Goal: Information Seeking & Learning: Learn about a topic

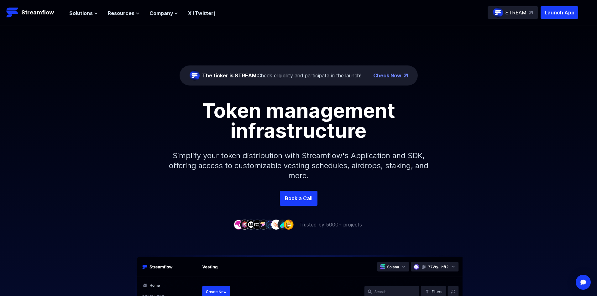
click at [390, 74] on link "Check Now" at bounding box center [387, 76] width 28 height 8
click at [94, 13] on icon at bounding box center [96, 14] width 4 height 4
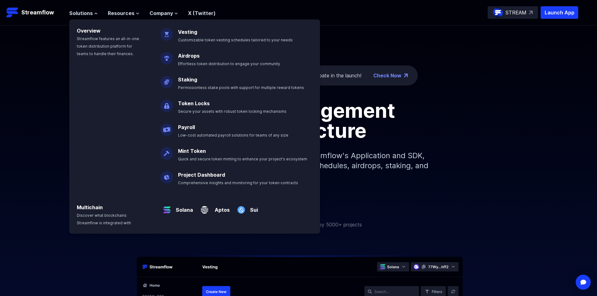
click at [139, 12] on ul "Solutions Overview Streamflow features an all-in-one token distribution platfor…" at bounding box center [142, 13] width 146 height 8
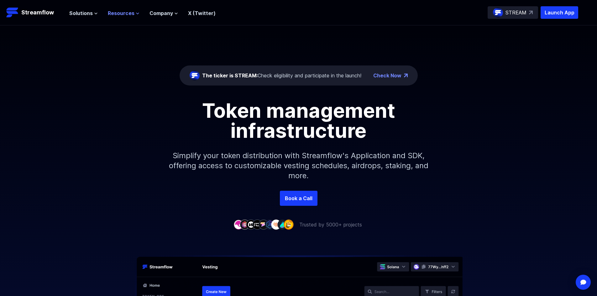
click at [136, 14] on icon at bounding box center [138, 14] width 4 height 4
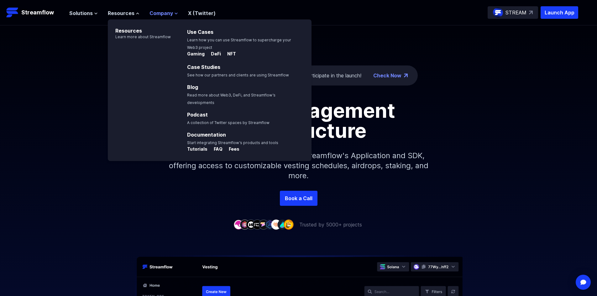
click at [171, 11] on span "Company" at bounding box center [161, 13] width 24 height 8
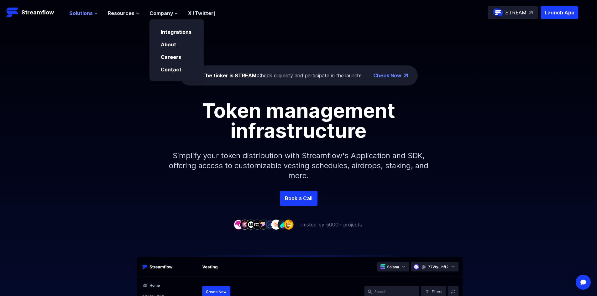
click at [89, 12] on span "Solutions" at bounding box center [81, 13] width 24 height 8
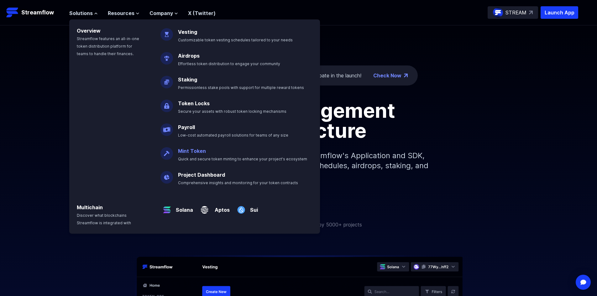
click at [194, 159] on span "Quick and secure token minting to enhance your project's ecosystem" at bounding box center [242, 159] width 129 height 5
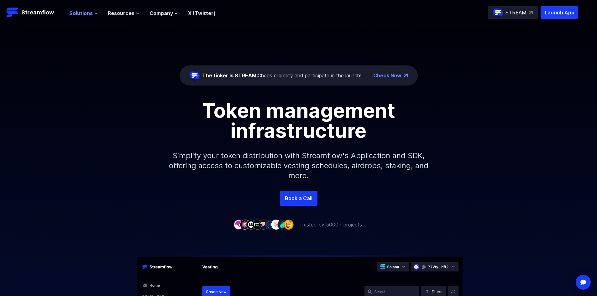
click at [90, 11] on span "Solutions" at bounding box center [81, 13] width 24 height 8
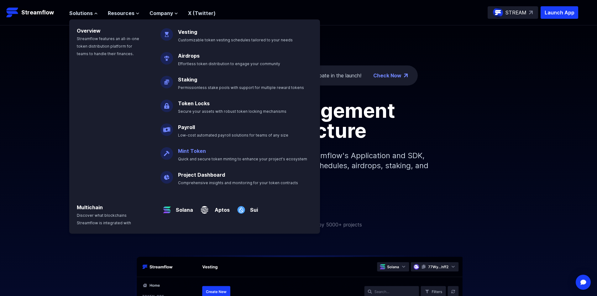
click at [191, 151] on link "Mint Token" at bounding box center [192, 151] width 28 height 6
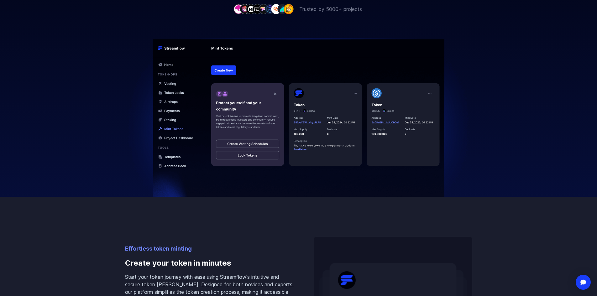
scroll to position [202, 0]
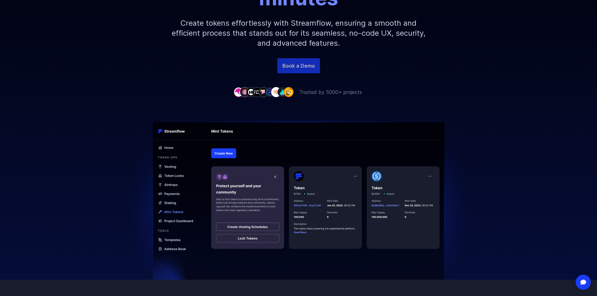
click at [308, 63] on link "Book a Demo" at bounding box center [298, 65] width 43 height 15
click at [446, 67] on div "Book a Demo" at bounding box center [298, 65] width 597 height 15
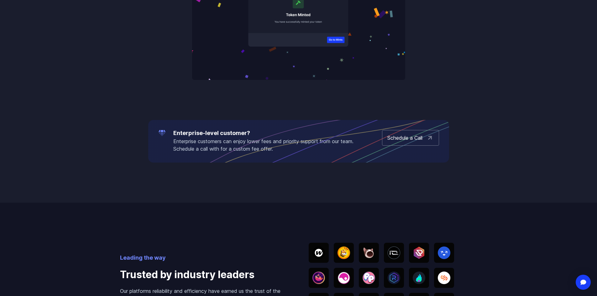
scroll to position [983, 0]
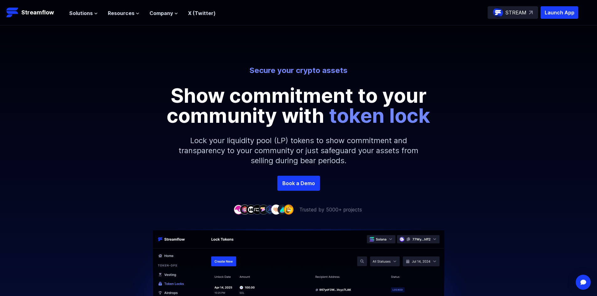
click at [488, 150] on div "Secure your crypto assets Show commitment to your community with token lock Loc…" at bounding box center [298, 121] width 597 height 110
click at [131, 15] on span "Resources" at bounding box center [121, 13] width 27 height 8
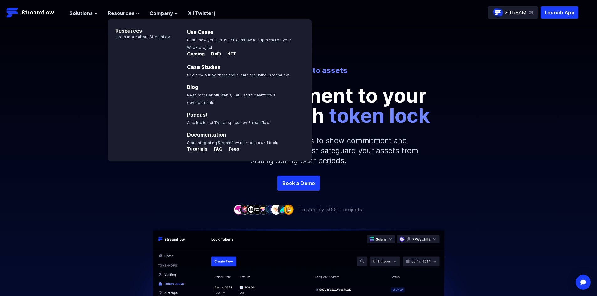
click at [92, 17] on div "Solutions Overview Streamflow features an all-in-one token distribution platfor…" at bounding box center [142, 12] width 146 height 13
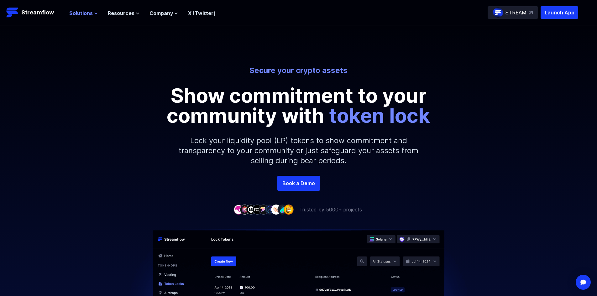
click at [93, 17] on button "Solutions" at bounding box center [83, 13] width 29 height 8
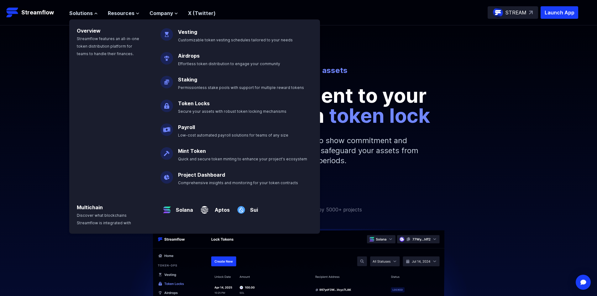
click at [24, 174] on div "Secure your crypto assets Show commitment to your community with token lock Loc…" at bounding box center [298, 121] width 597 height 110
